Goal: Task Accomplishment & Management: Use online tool/utility

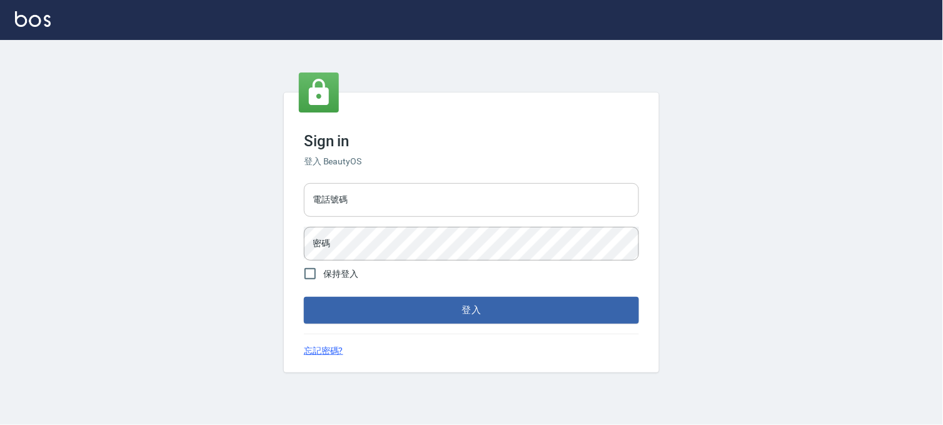
click at [496, 205] on input "電話號碼" at bounding box center [471, 200] width 335 height 34
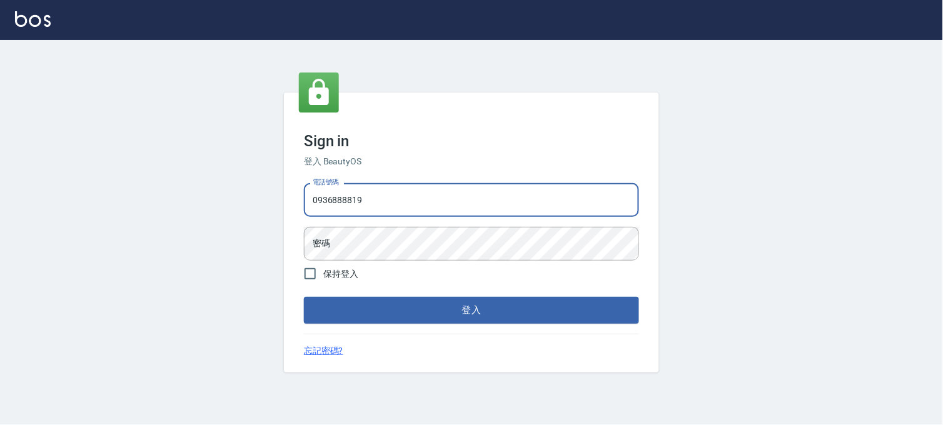
type input "0936888819"
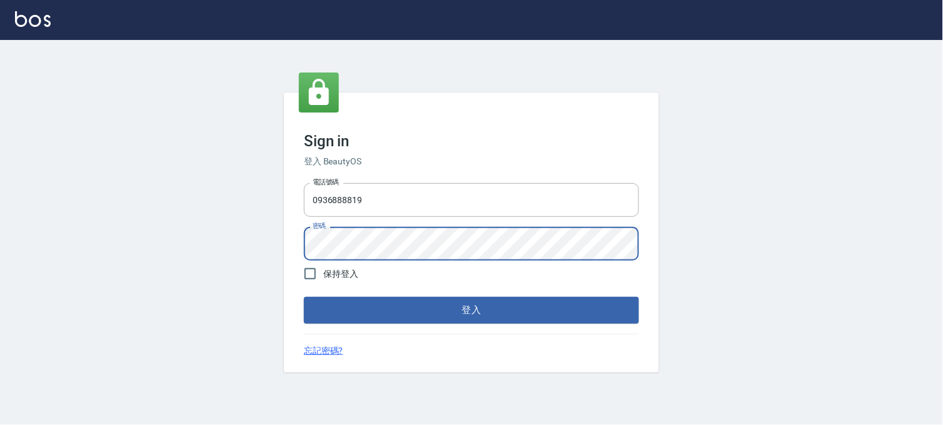
click at [304, 297] on button "登入" at bounding box center [471, 310] width 335 height 26
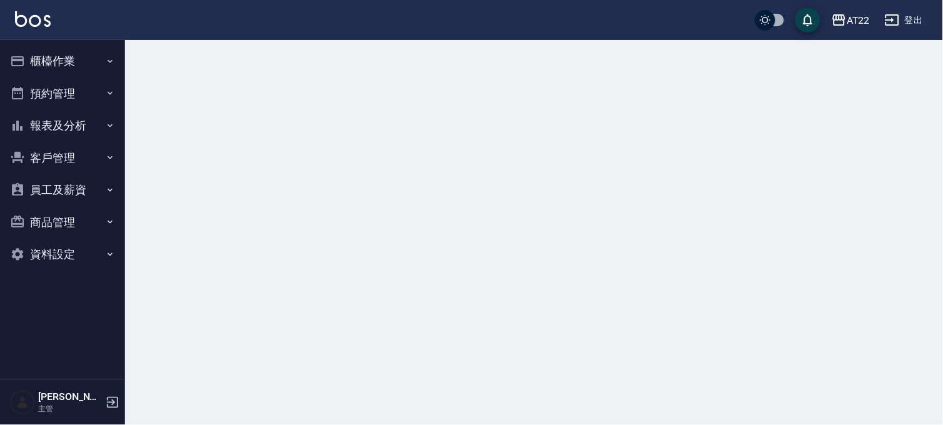
click at [51, 68] on button "櫃檯作業" at bounding box center [62, 61] width 115 height 33
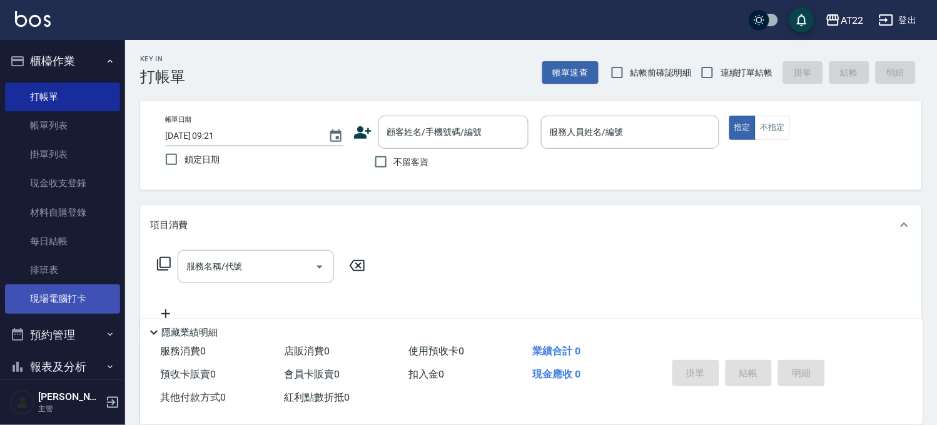
click at [77, 292] on link "現場電腦打卡" at bounding box center [62, 299] width 115 height 29
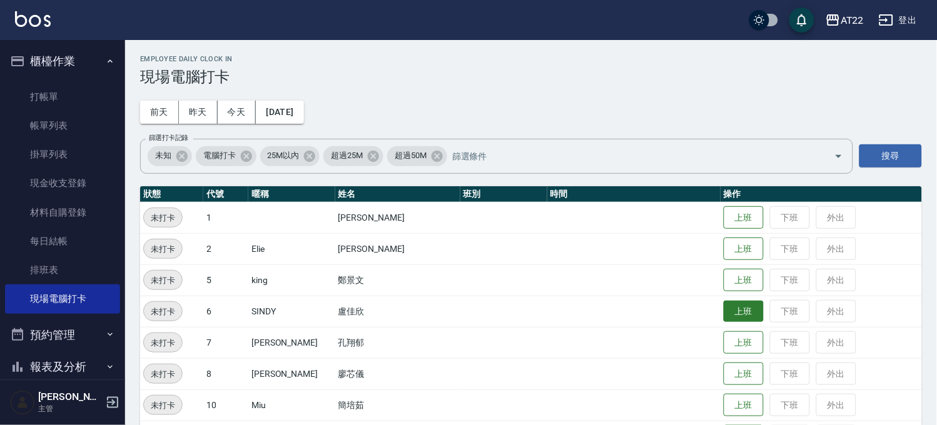
click at [724, 308] on button "上班" at bounding box center [744, 312] width 40 height 22
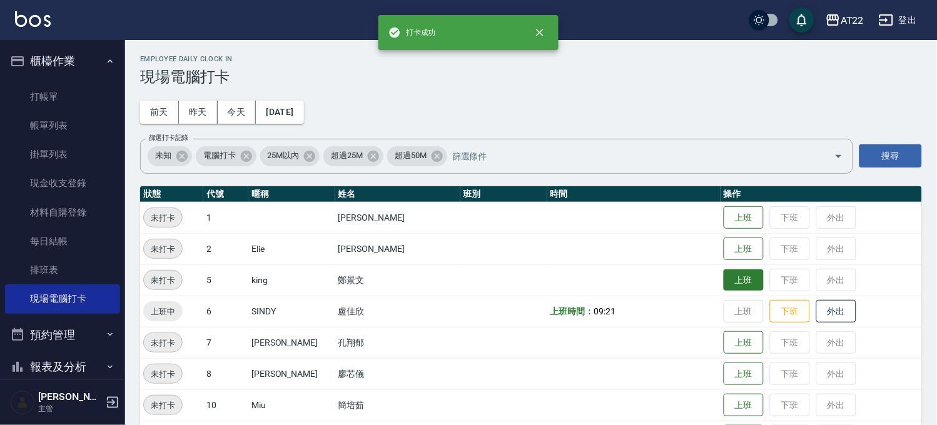
click at [724, 286] on button "上班" at bounding box center [744, 281] width 40 height 22
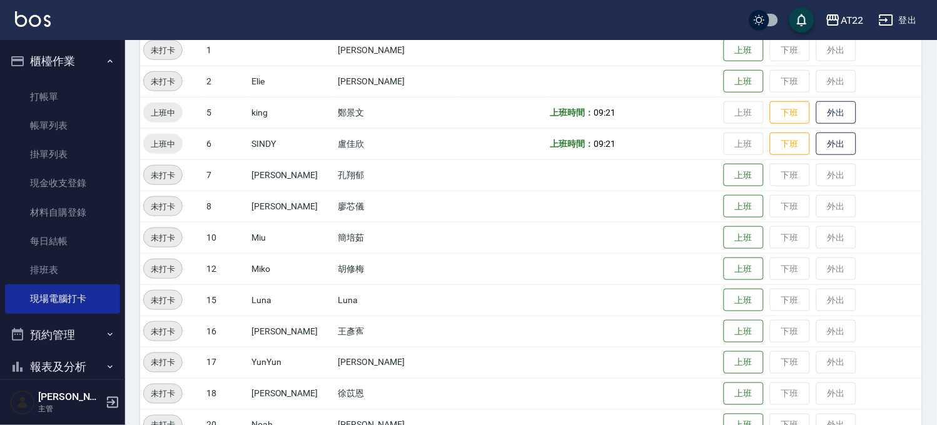
scroll to position [180, 0]
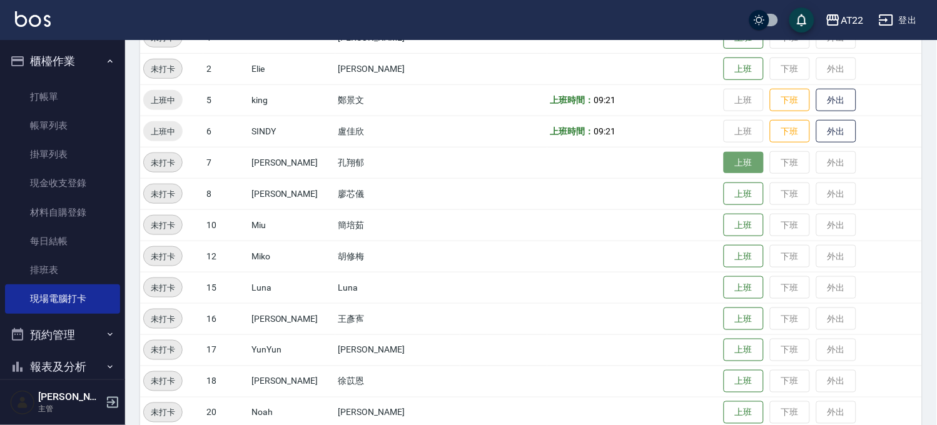
click at [724, 154] on button "上班" at bounding box center [744, 163] width 40 height 22
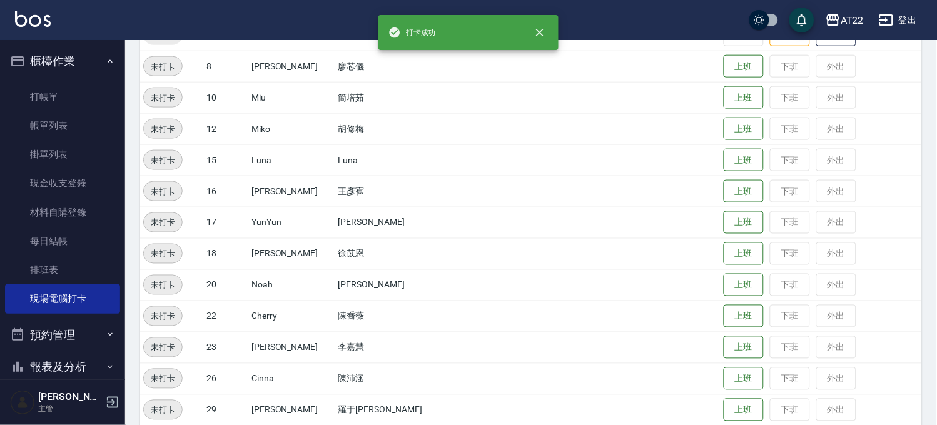
scroll to position [312, 0]
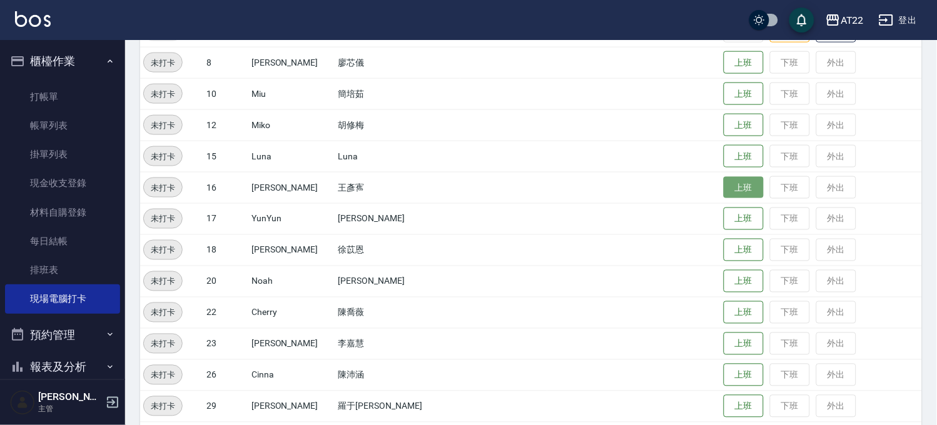
click at [724, 180] on button "上班" at bounding box center [744, 188] width 40 height 22
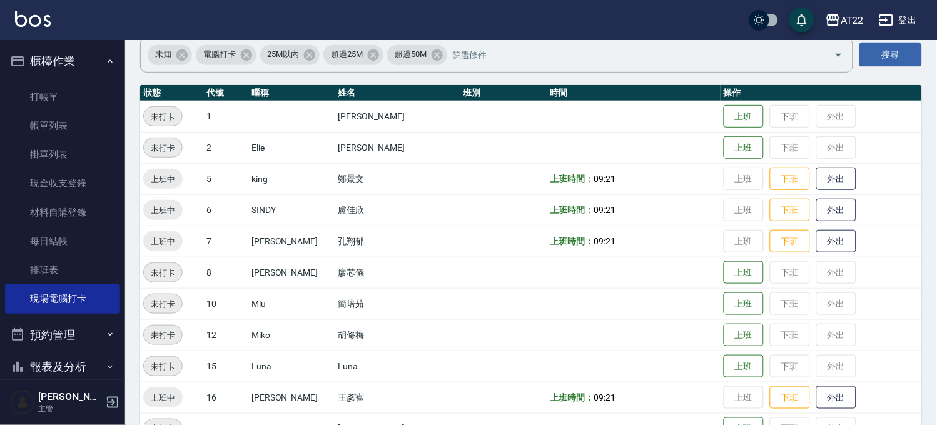
scroll to position [34, 0]
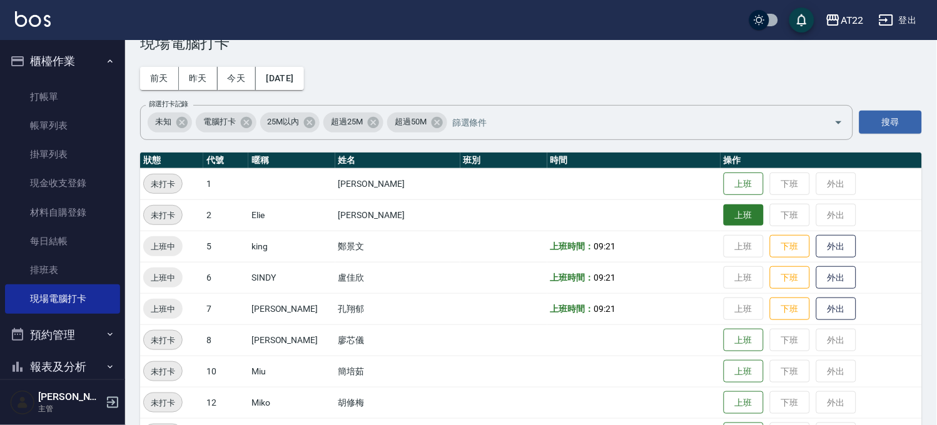
click at [729, 218] on button "上班" at bounding box center [744, 216] width 40 height 22
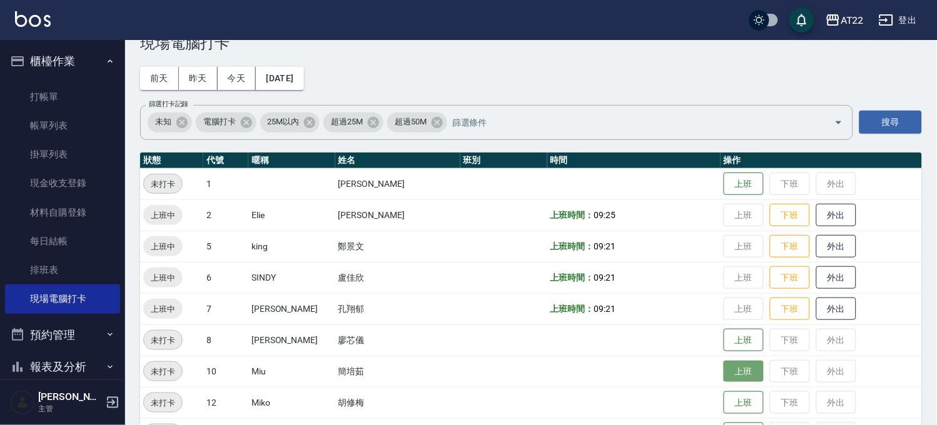
click at [724, 370] on button "上班" at bounding box center [744, 372] width 40 height 22
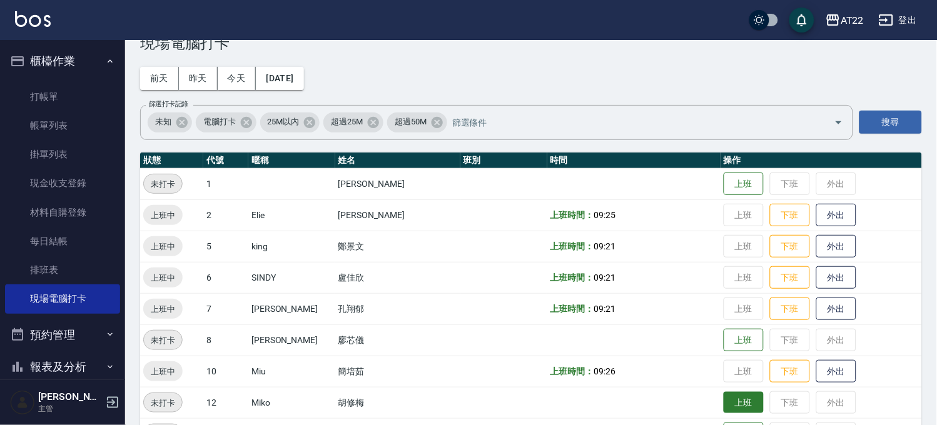
click at [726, 402] on button "上班" at bounding box center [744, 403] width 40 height 22
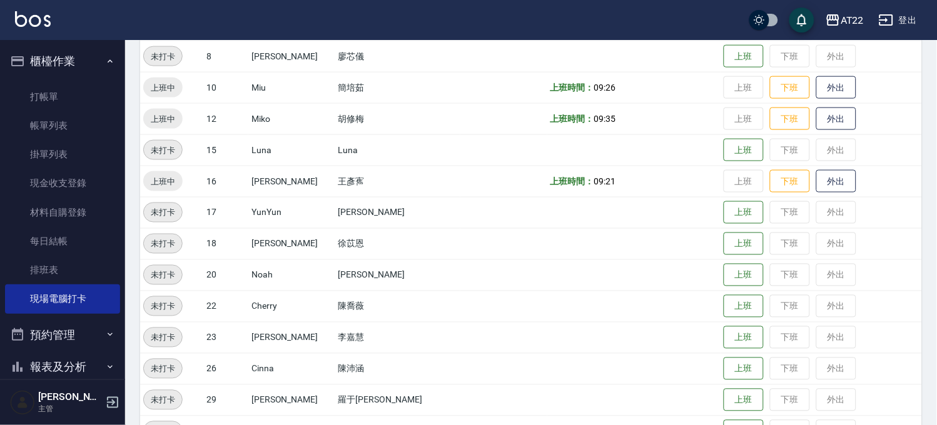
scroll to position [322, 0]
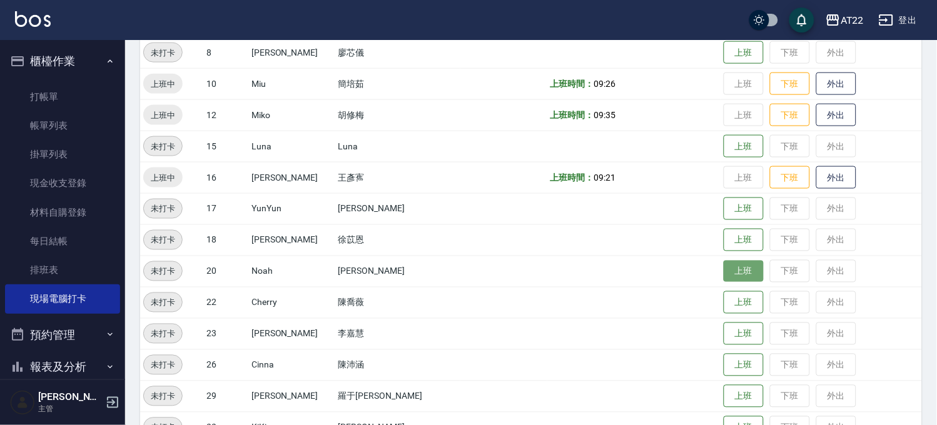
click at [724, 272] on button "上班" at bounding box center [744, 272] width 40 height 22
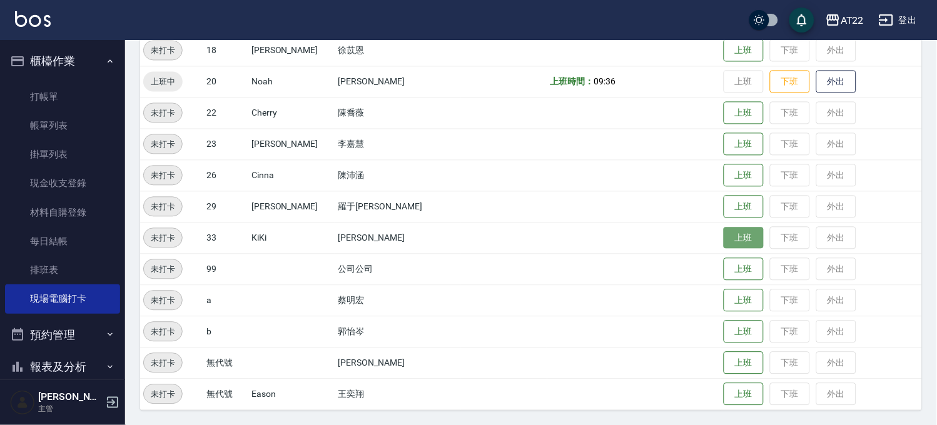
click at [724, 233] on button "上班" at bounding box center [744, 239] width 40 height 22
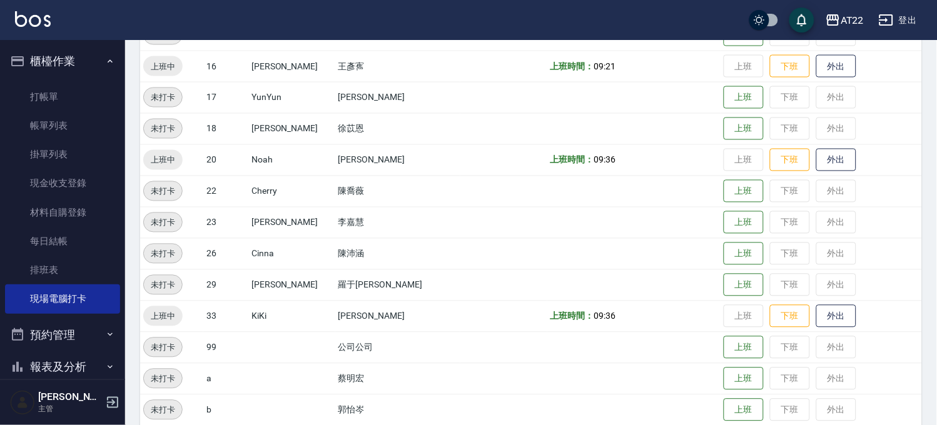
scroll to position [372, 0]
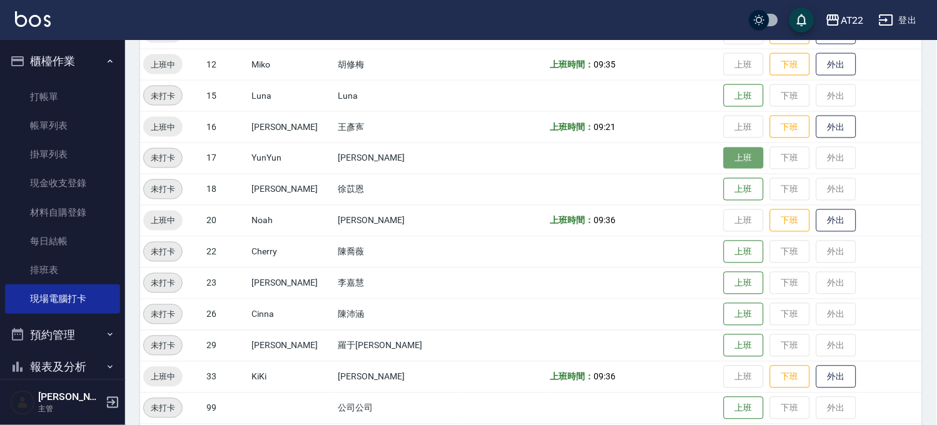
click at [741, 163] on button "上班" at bounding box center [744, 159] width 40 height 22
click at [733, 179] on button "上班" at bounding box center [744, 190] width 40 height 22
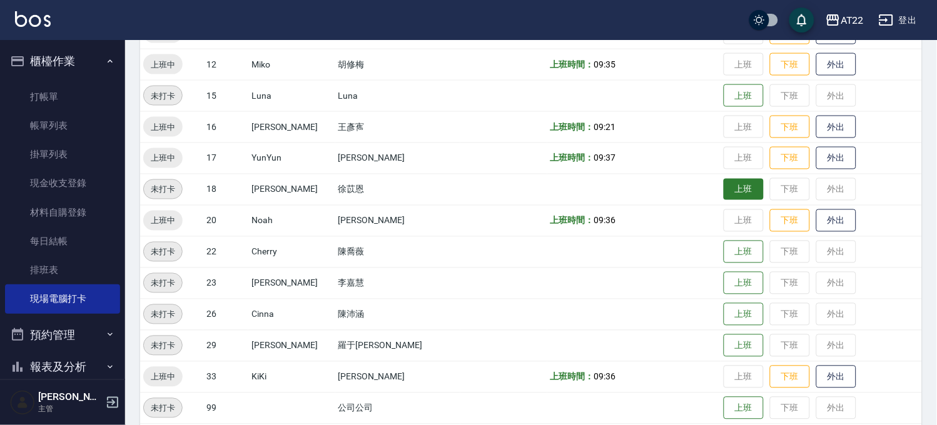
click at [724, 196] on button "上班" at bounding box center [744, 190] width 40 height 22
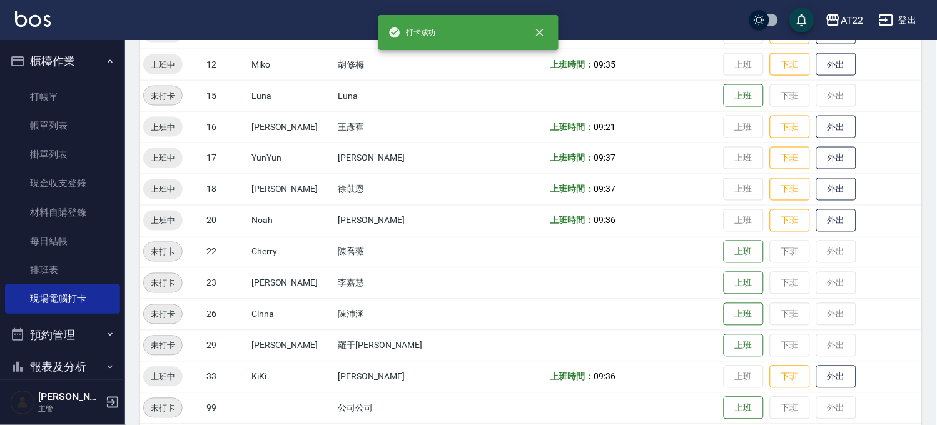
scroll to position [511, 0]
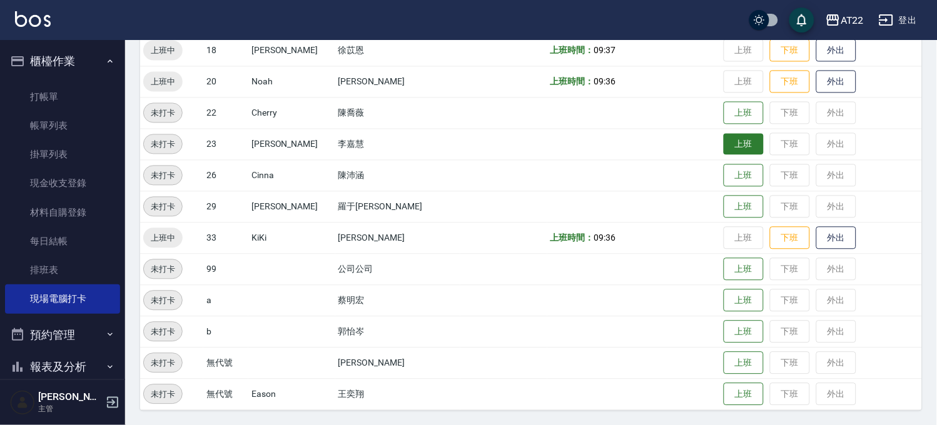
click at [724, 144] on button "上班" at bounding box center [744, 145] width 40 height 22
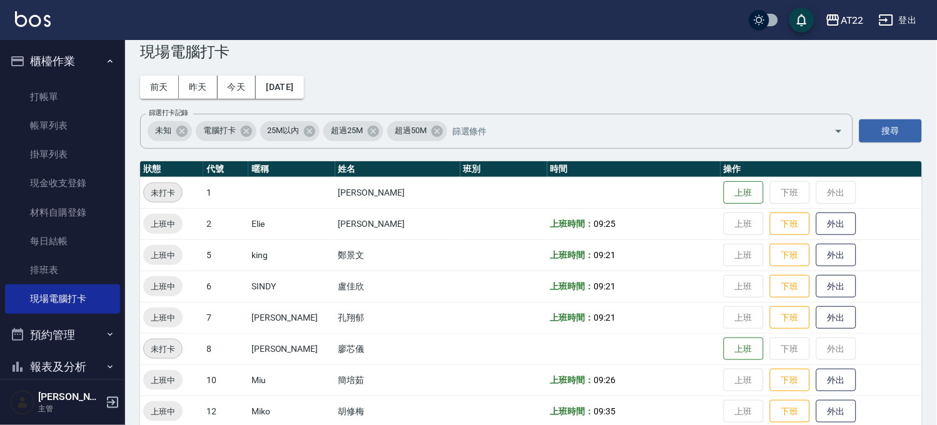
scroll to position [303, 0]
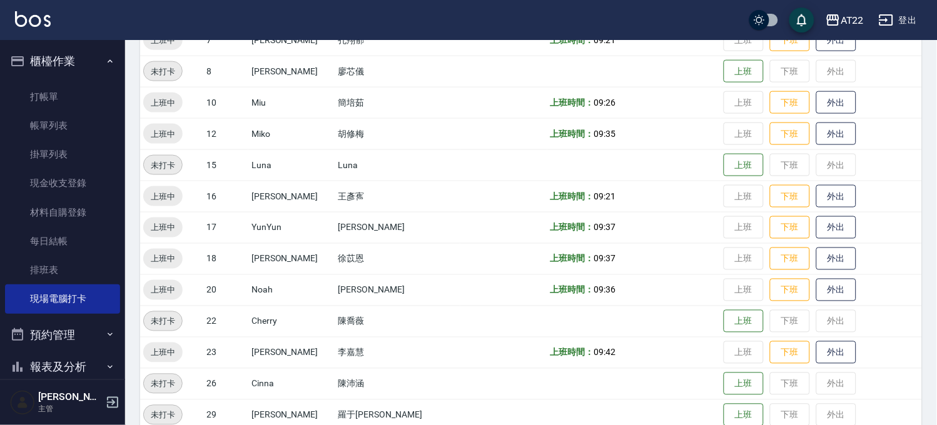
click at [693, 220] on td "上班時間： 09:37" at bounding box center [633, 227] width 173 height 31
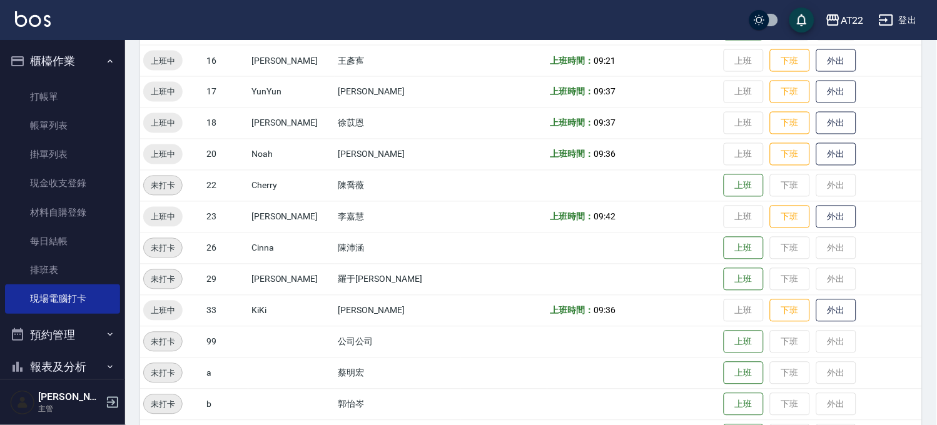
scroll to position [511, 0]
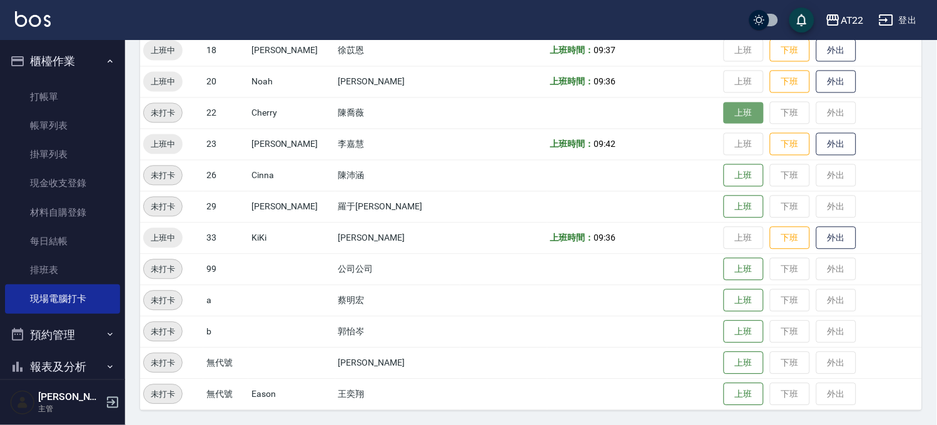
click at [724, 103] on button "上班" at bounding box center [744, 114] width 40 height 22
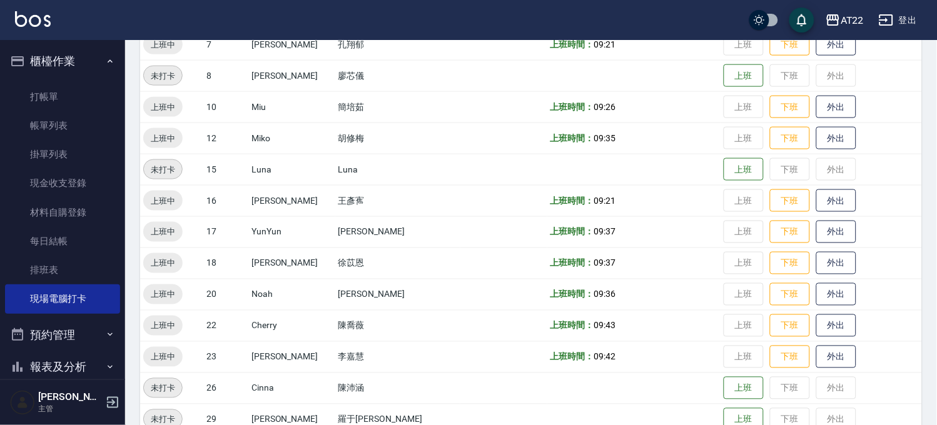
scroll to position [0, 0]
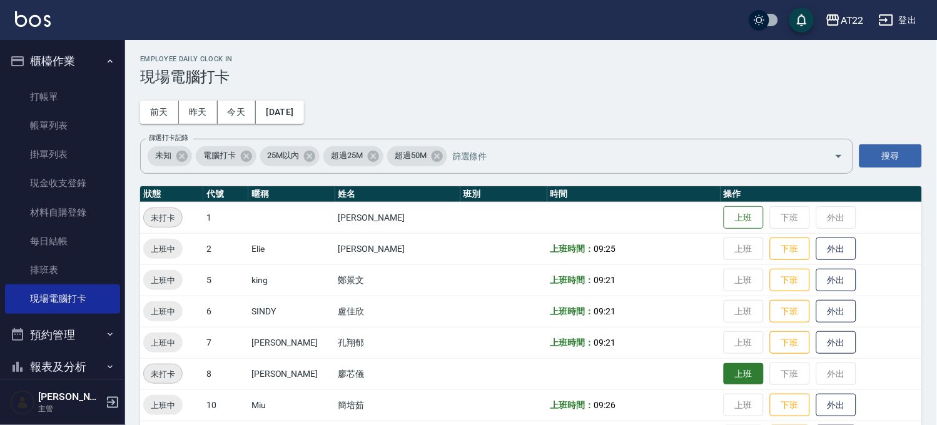
click at [726, 376] on button "上班" at bounding box center [744, 374] width 40 height 22
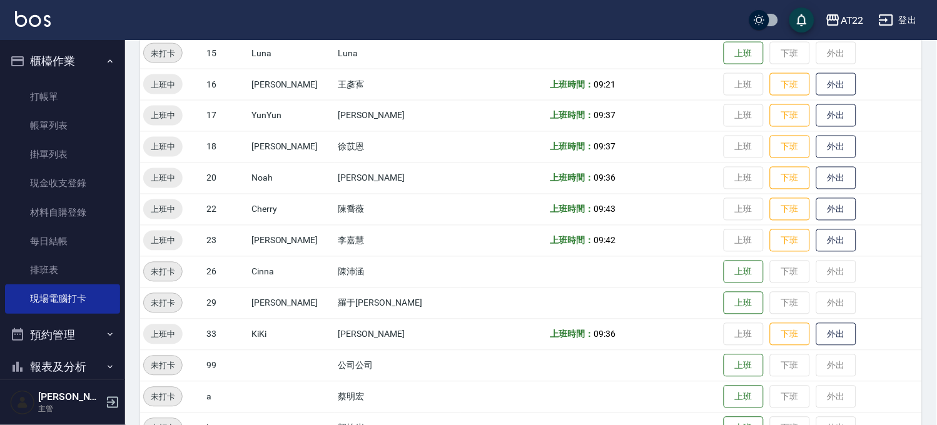
scroll to position [347, 0]
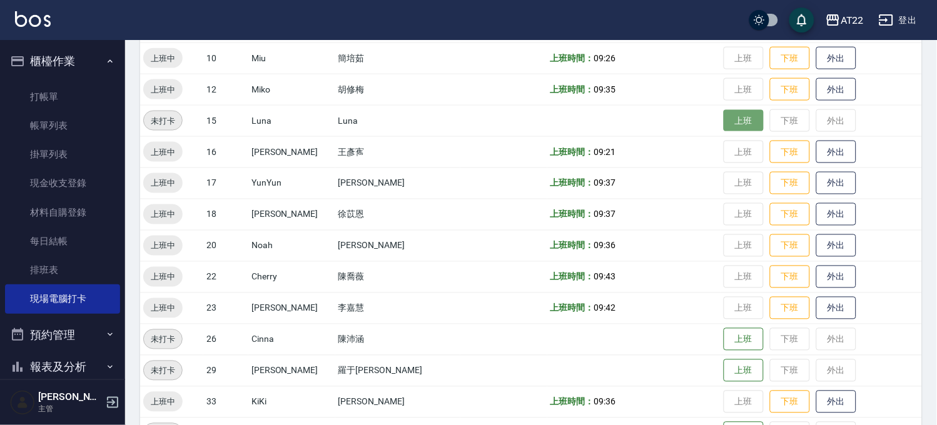
click at [724, 130] on button "上班" at bounding box center [744, 121] width 40 height 22
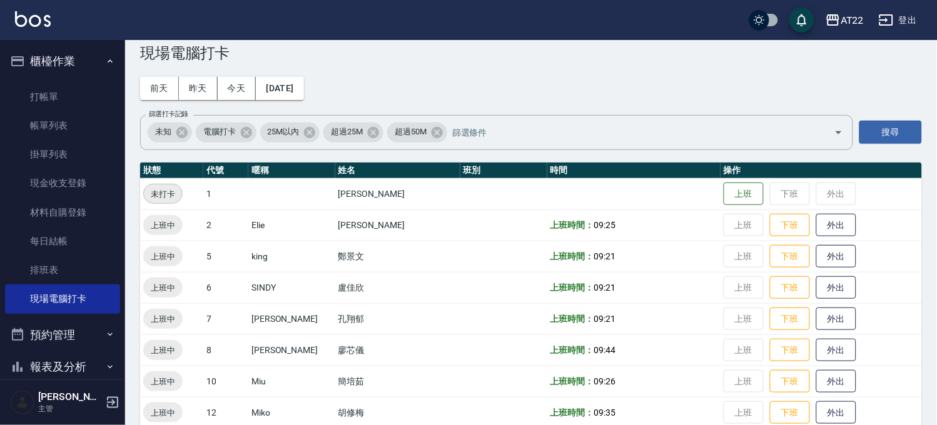
scroll to position [0, 0]
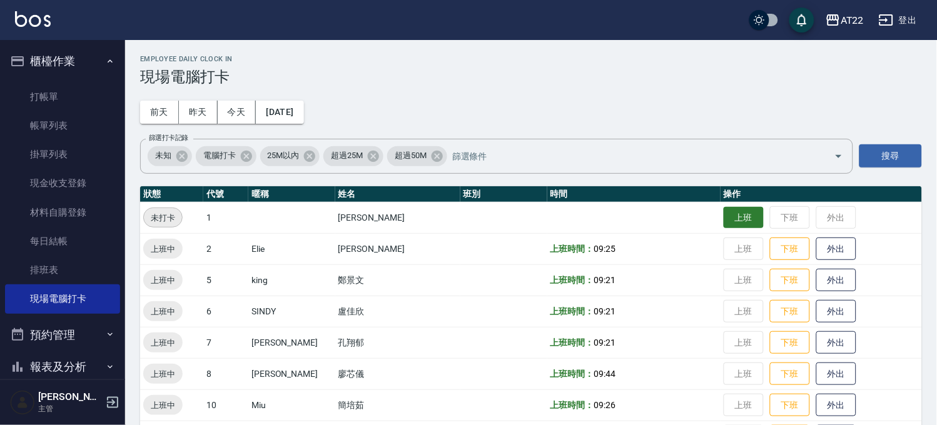
click at [724, 216] on button "上班" at bounding box center [744, 218] width 40 height 22
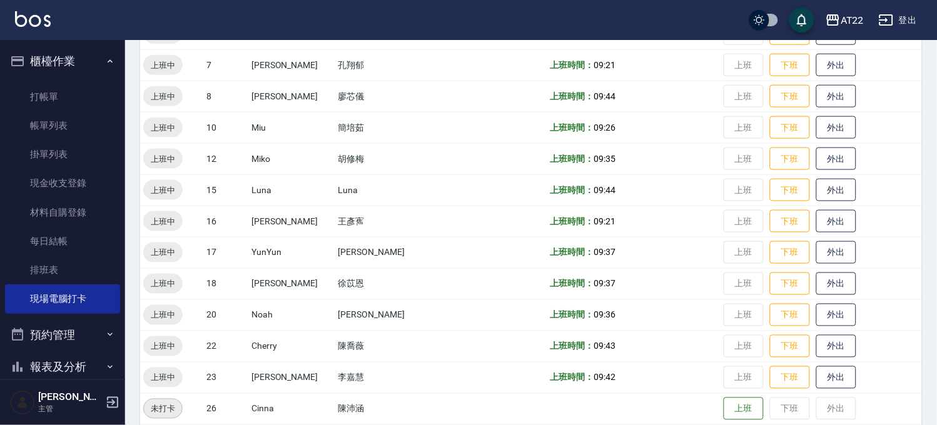
scroll to position [347, 0]
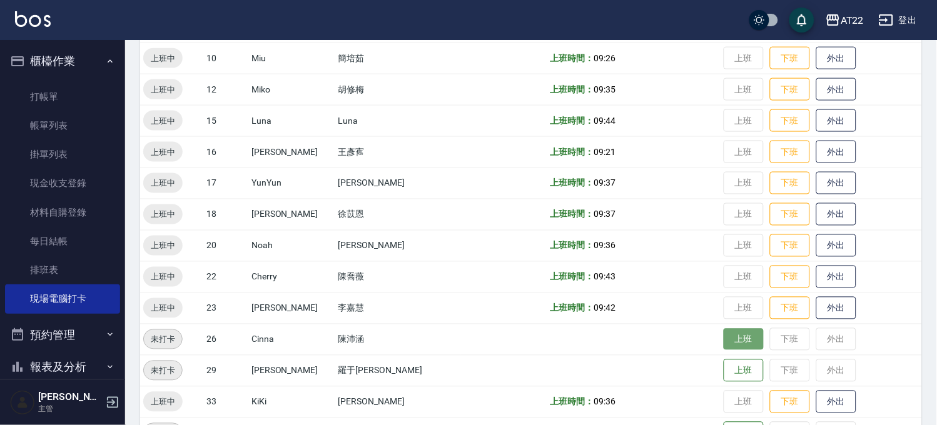
click at [724, 338] on button "上班" at bounding box center [744, 340] width 40 height 22
